Goal: Transaction & Acquisition: Purchase product/service

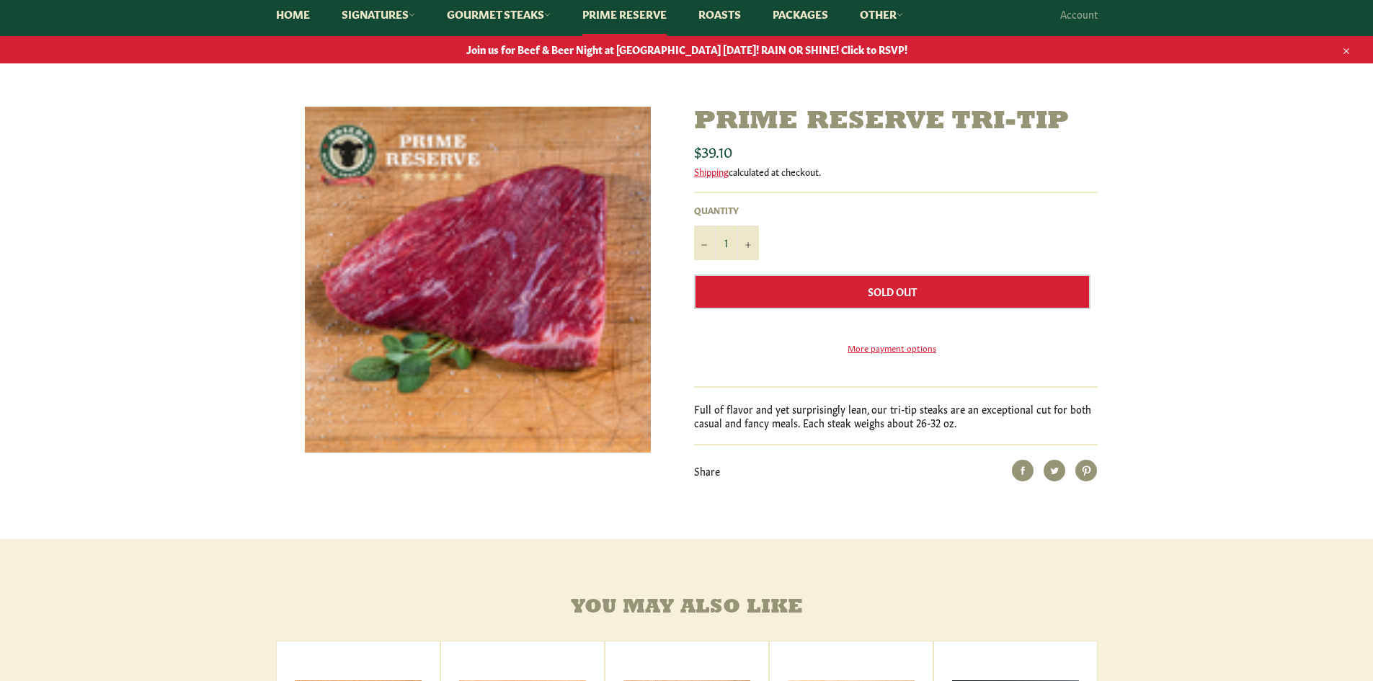
scroll to position [144, 0]
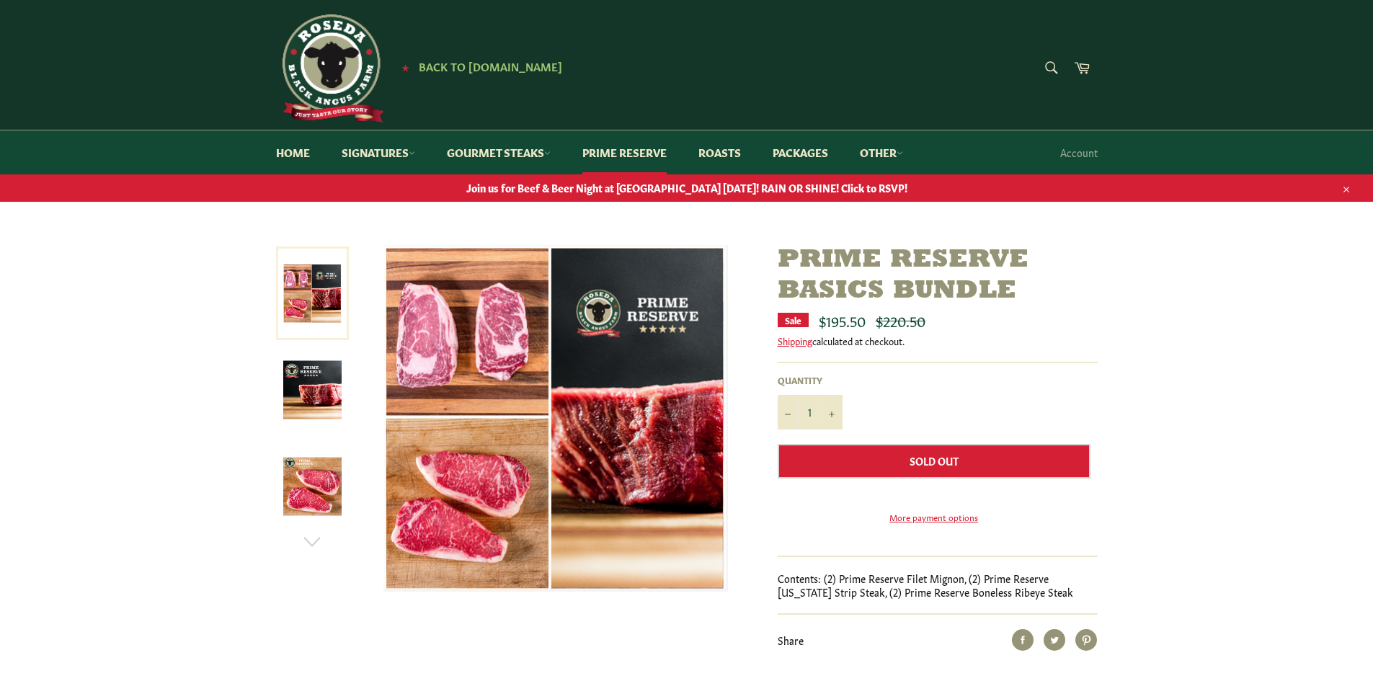
click at [324, 295] on link at bounding box center [312, 294] width 73 height 94
click at [536, 158] on link "Gourmet Steaks" at bounding box center [499, 152] width 133 height 44
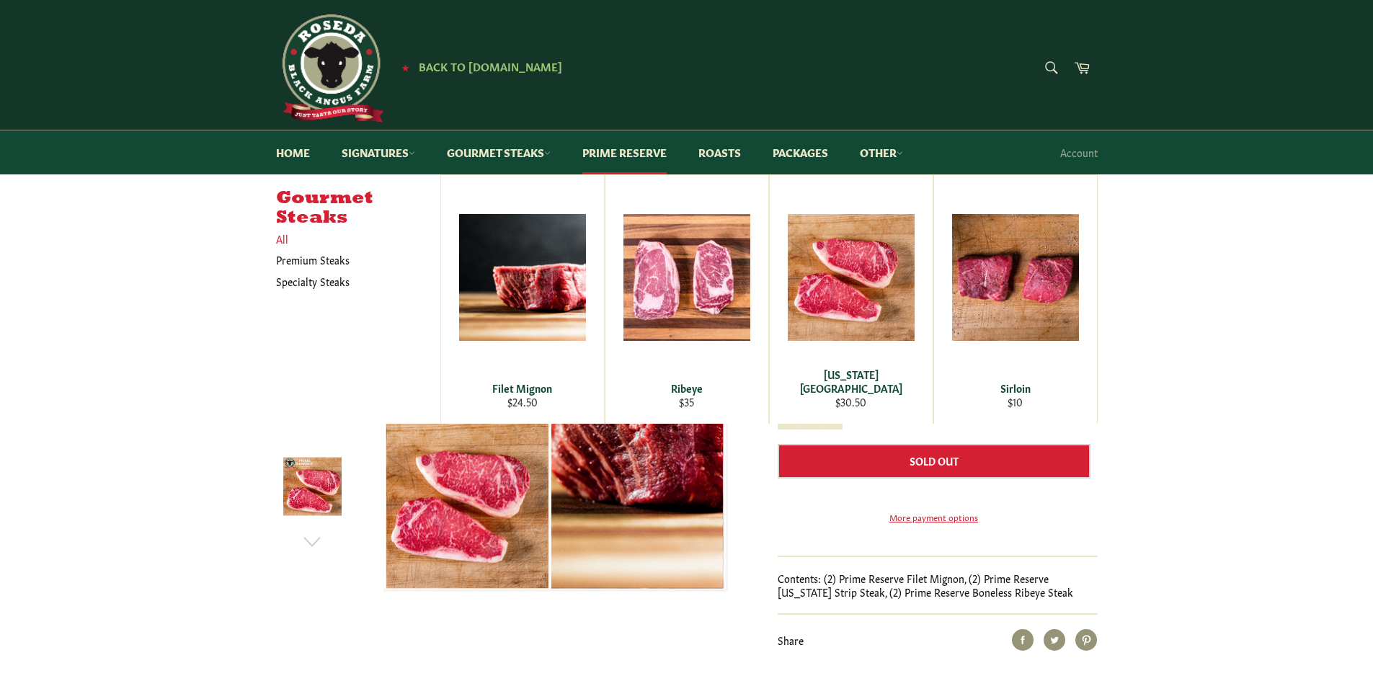
click at [310, 247] on link "All" at bounding box center [355, 239] width 172 height 21
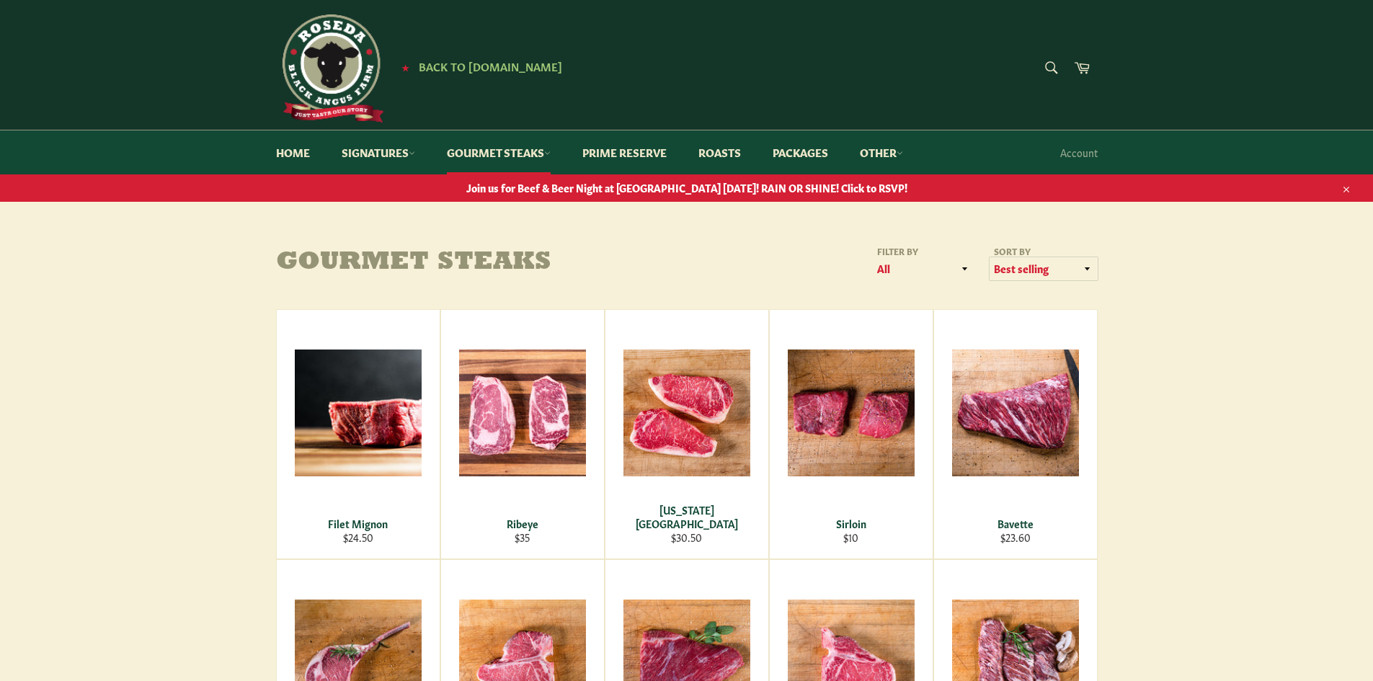
click at [1060, 270] on select "Featured Best selling Alphabetically, A-Z Alphabetically, Z-A Price, low to hig…" at bounding box center [1044, 269] width 108 height 24
select select "price-ascending"
click at [990, 257] on select "Featured Best selling Alphabetically, A-Z Alphabetically, Z-A Price, low to hig…" at bounding box center [1044, 269] width 108 height 24
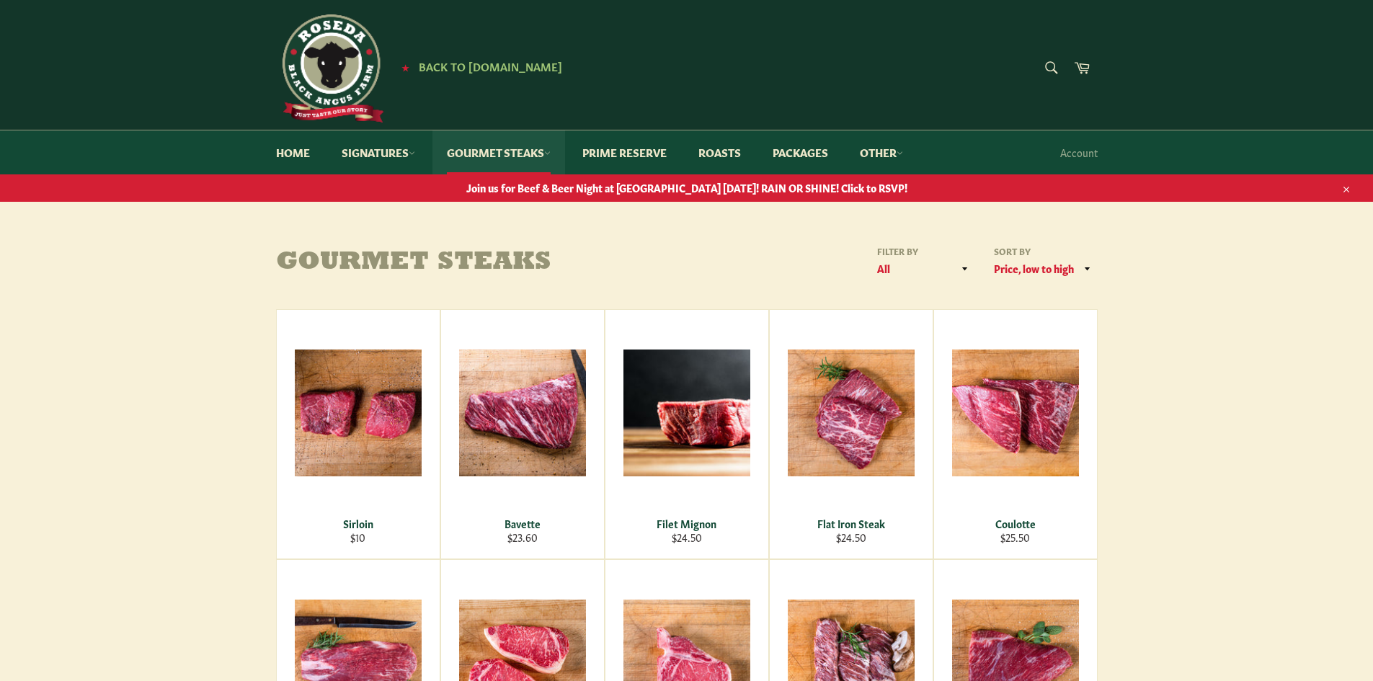
click at [542, 157] on link "Gourmet Steaks" at bounding box center [499, 152] width 133 height 44
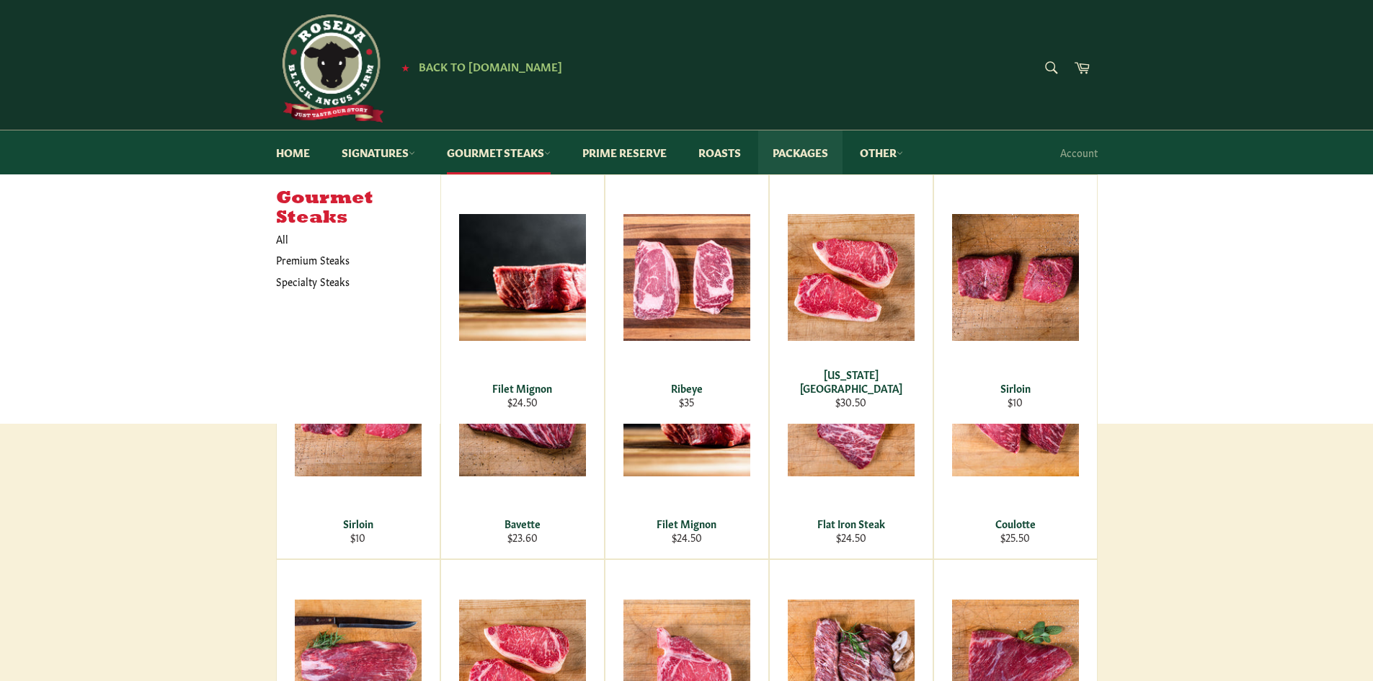
click at [831, 143] on link "Packages" at bounding box center [800, 152] width 84 height 44
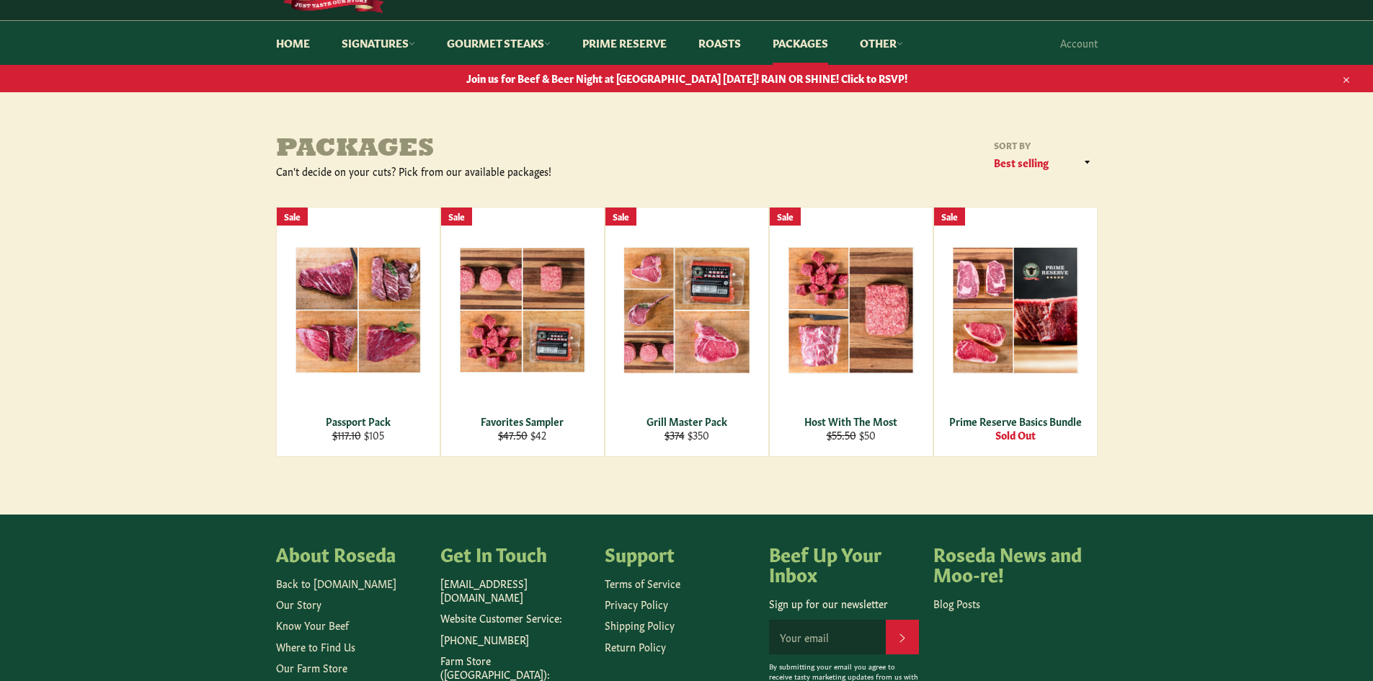
scroll to position [144, 0]
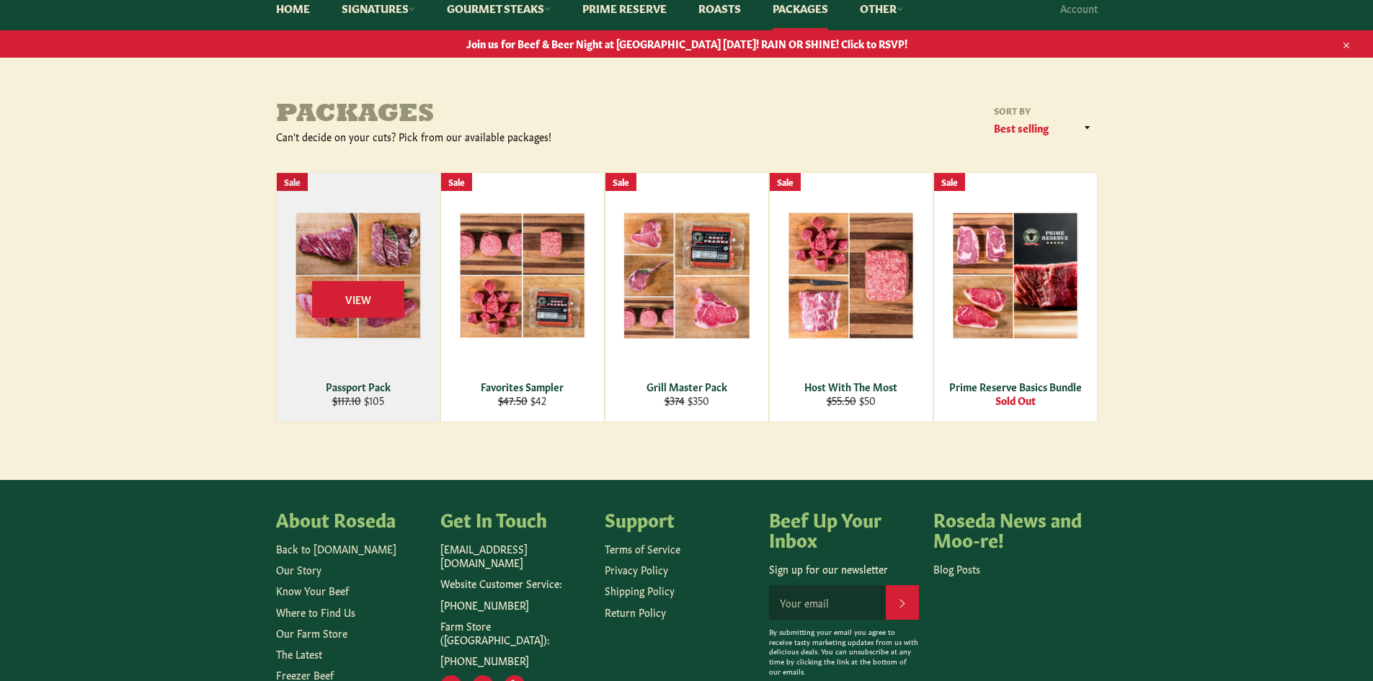
click at [375, 354] on div "View" at bounding box center [358, 297] width 163 height 249
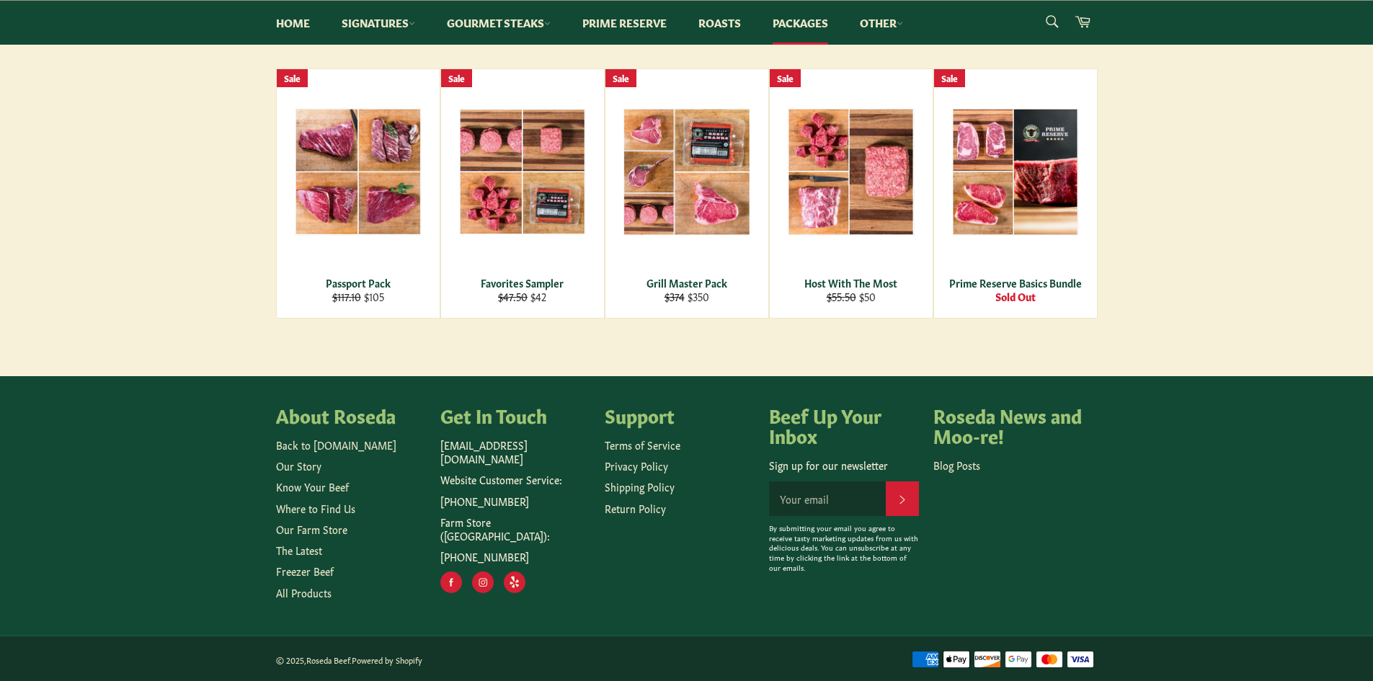
scroll to position [249, 0]
